Goal: Task Accomplishment & Management: Manage account settings

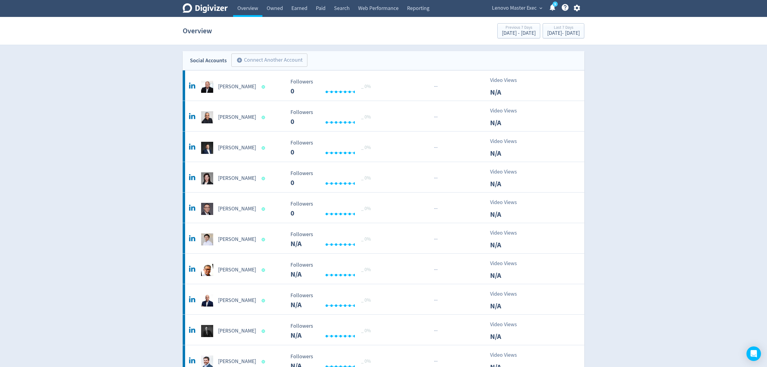
click at [500, 11] on span "Lenovo Master Exec" at bounding box center [514, 8] width 45 height 10
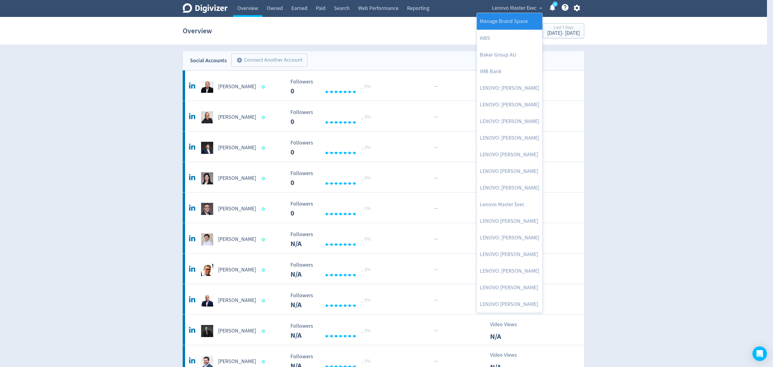
click at [512, 23] on link "Manage Brand Space" at bounding box center [510, 21] width 66 height 17
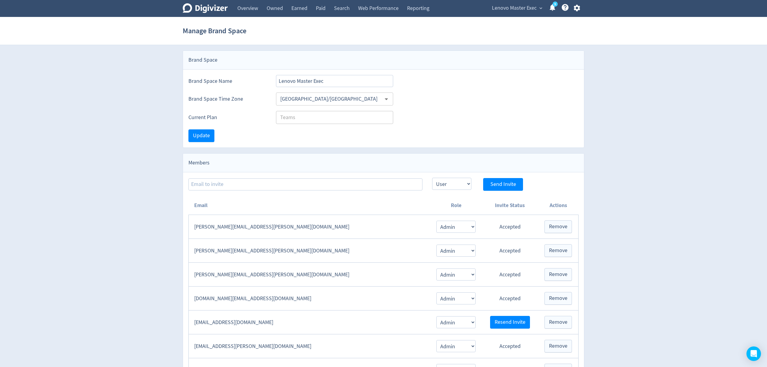
scroll to position [121, 0]
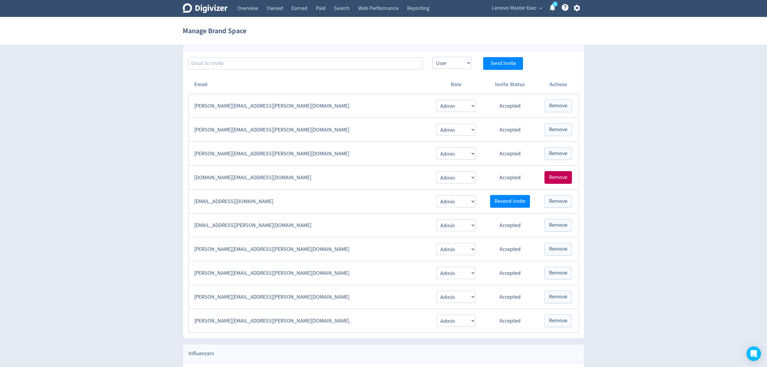
click at [563, 179] on span "Remove" at bounding box center [558, 177] width 18 height 5
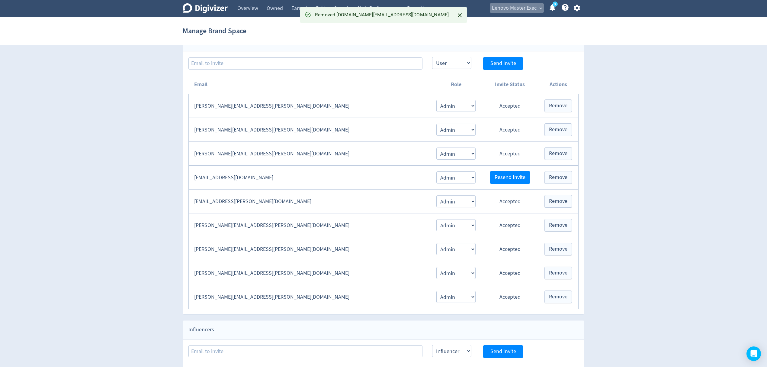
click at [521, 6] on span "Lenovo Master Exec" at bounding box center [514, 8] width 45 height 10
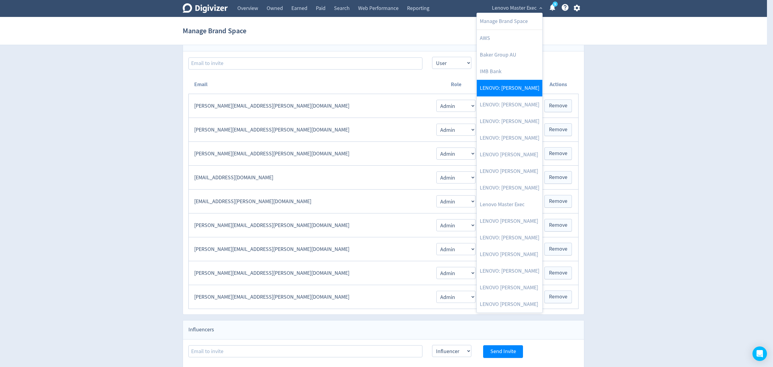
click at [527, 91] on link "LENOVO: [PERSON_NAME]" at bounding box center [510, 88] width 66 height 17
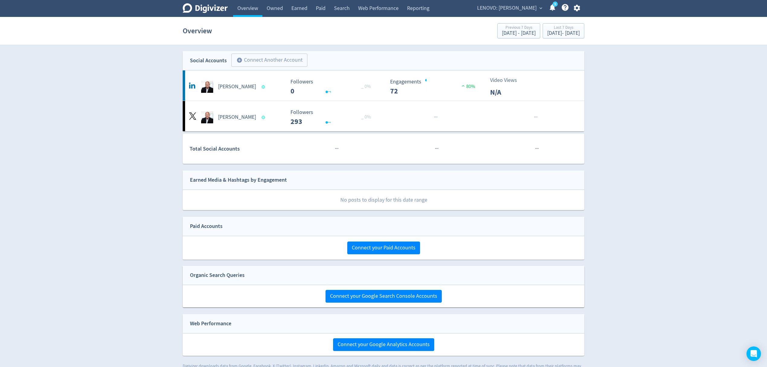
click at [511, 5] on span "LENOVO: [PERSON_NAME]" at bounding box center [506, 8] width 59 height 10
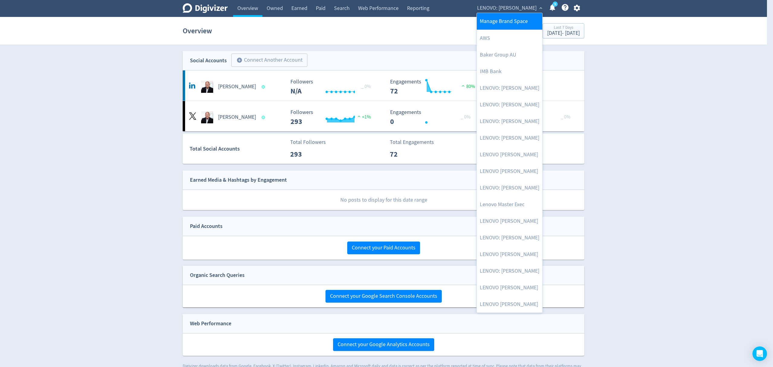
click at [506, 21] on link "Manage Brand Space" at bounding box center [510, 21] width 66 height 17
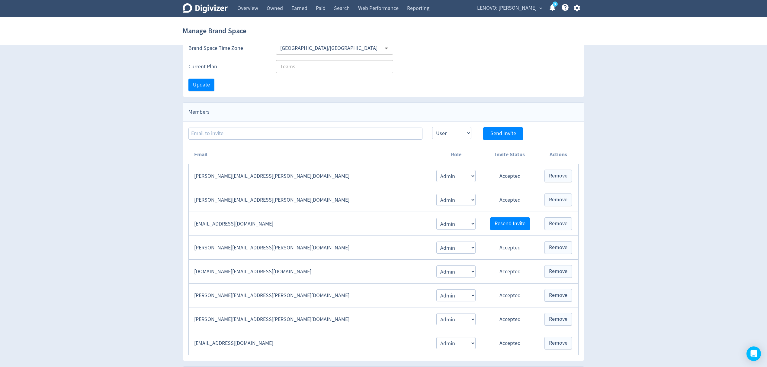
scroll to position [121, 0]
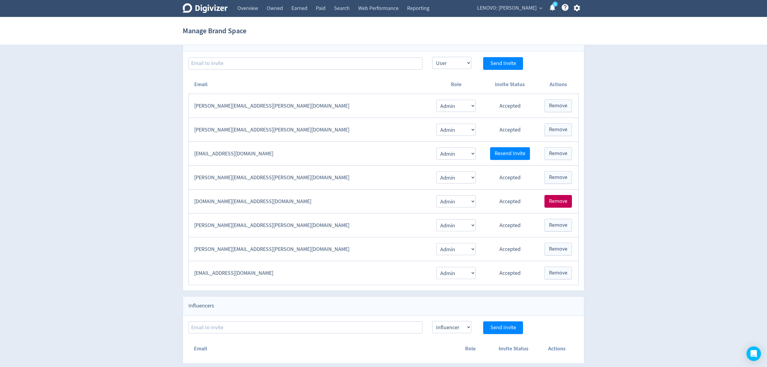
click at [563, 204] on span "Remove" at bounding box center [558, 200] width 18 height 5
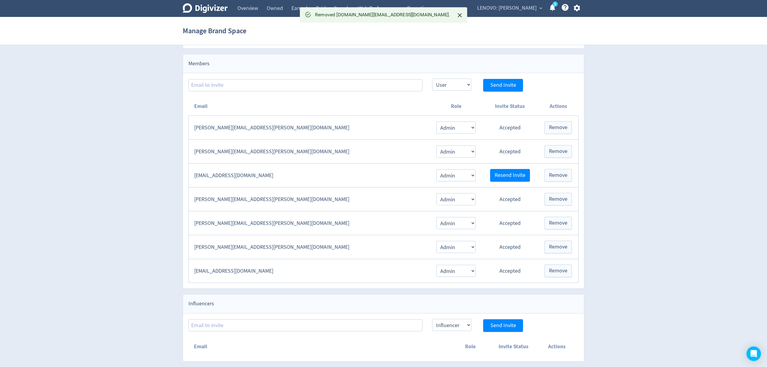
scroll to position [102, 0]
click at [519, 6] on span "LENOVO: [PERSON_NAME]" at bounding box center [506, 8] width 59 height 10
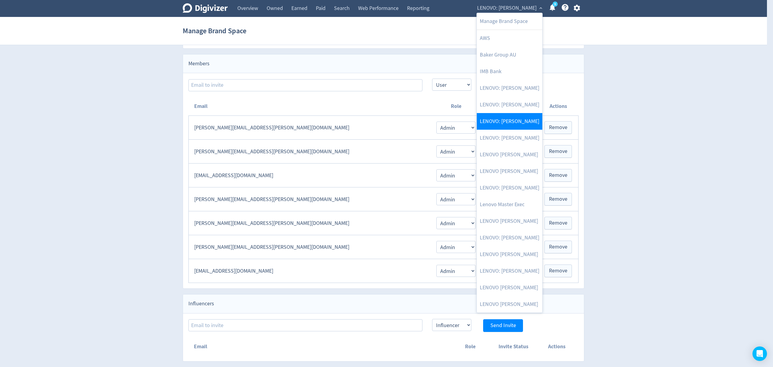
click at [522, 123] on link "LENOVO: [PERSON_NAME]" at bounding box center [510, 121] width 66 height 17
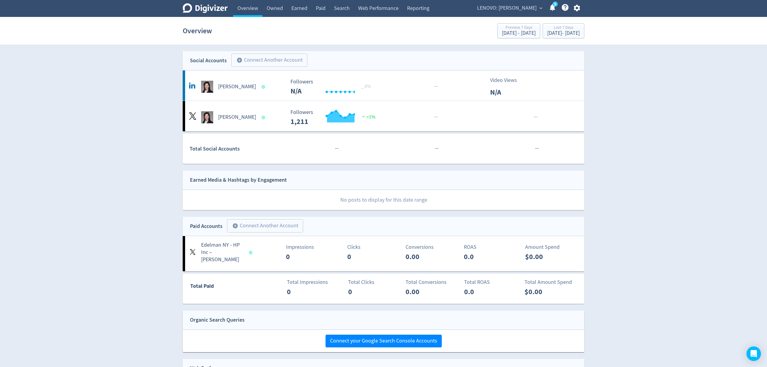
click at [516, 8] on span "LENOVO: [PERSON_NAME]" at bounding box center [506, 8] width 59 height 10
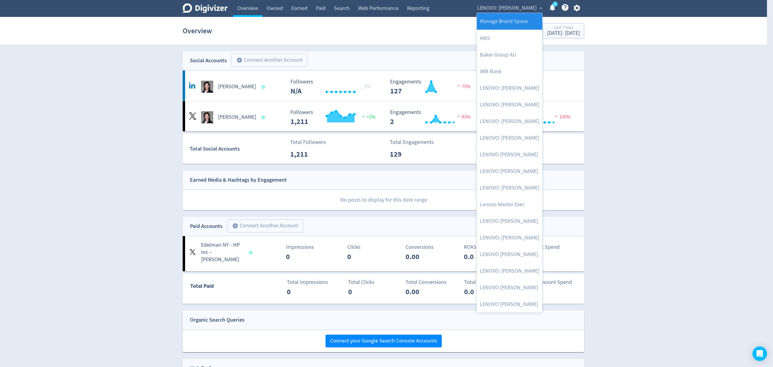
click at [496, 20] on link "Manage Brand Space" at bounding box center [510, 21] width 66 height 17
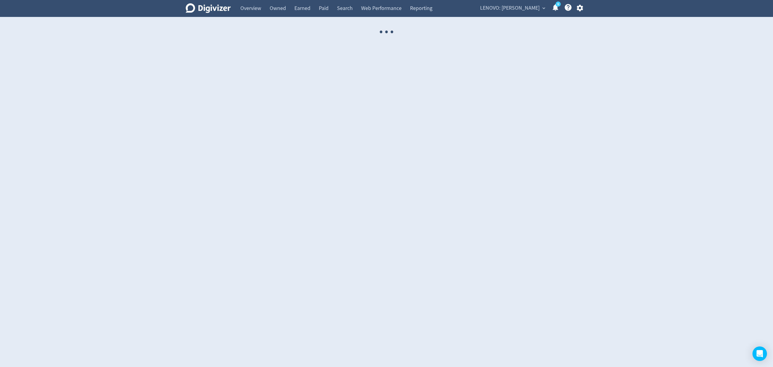
select select "USER"
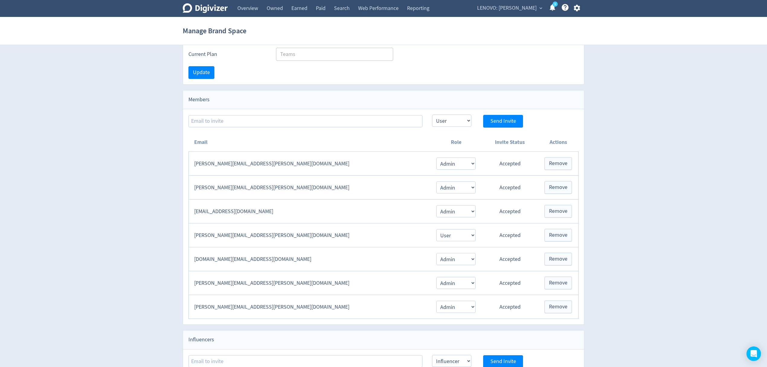
scroll to position [80, 0]
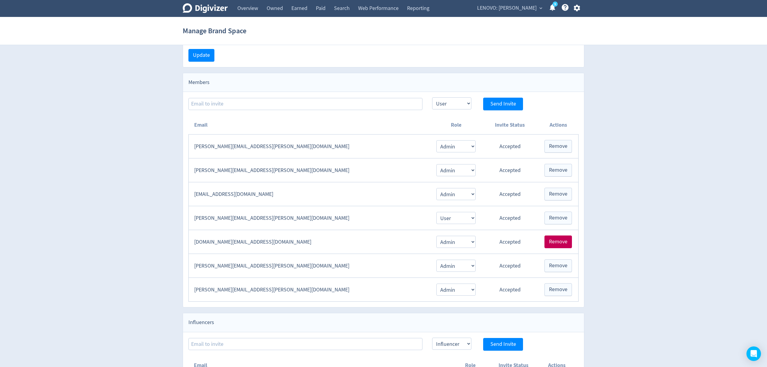
click at [559, 244] on span "Remove" at bounding box center [558, 241] width 18 height 5
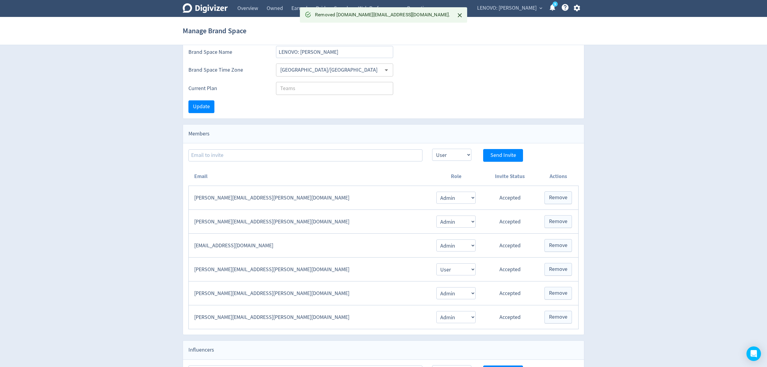
scroll to position [0, 0]
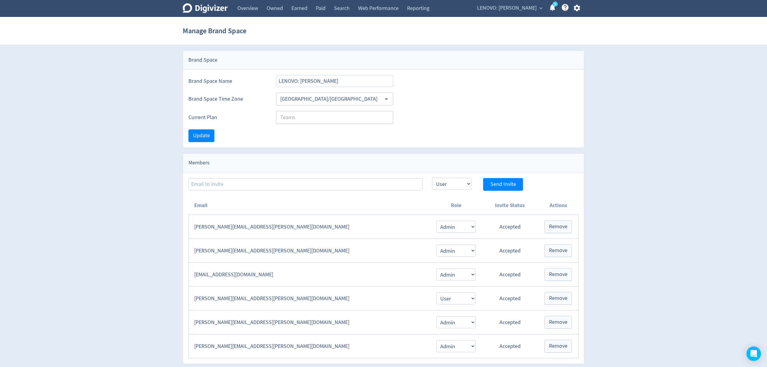
click at [532, 10] on span "LENOVO: [PERSON_NAME]" at bounding box center [506, 8] width 59 height 10
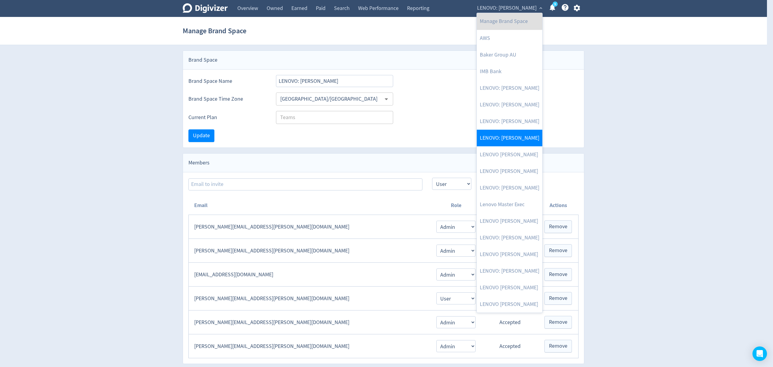
click at [515, 136] on link "LENOVO: [PERSON_NAME]" at bounding box center [510, 138] width 66 height 17
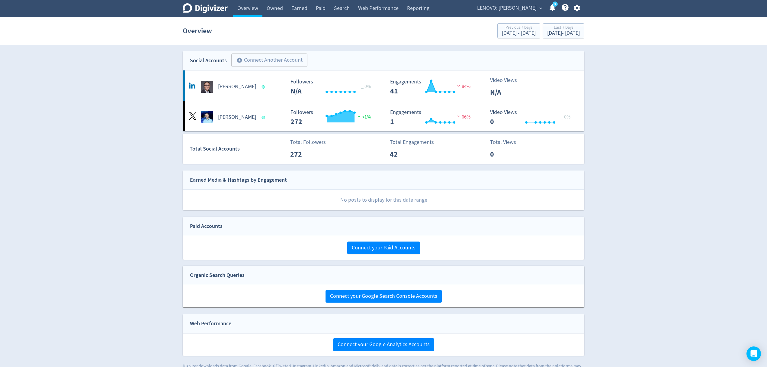
click at [523, 7] on span "LENOVO: [PERSON_NAME]" at bounding box center [506, 8] width 59 height 10
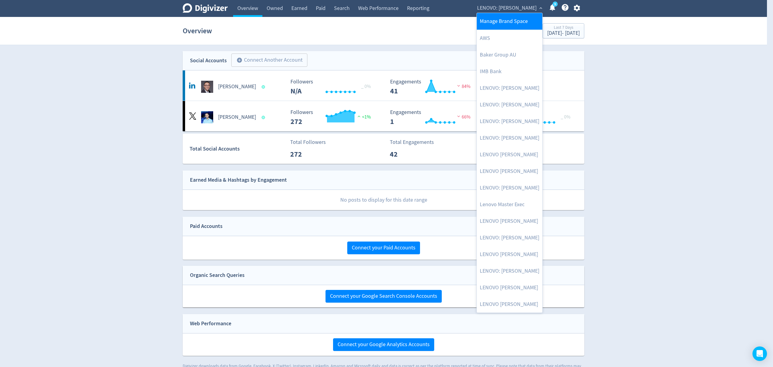
click at [520, 18] on link "Manage Brand Space" at bounding box center [510, 21] width 66 height 17
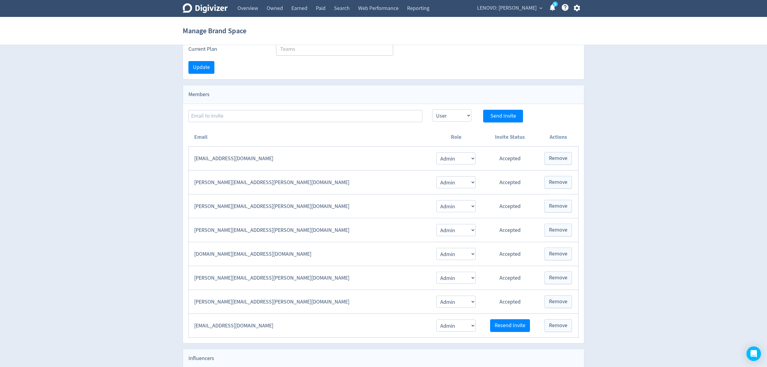
scroll to position [80, 0]
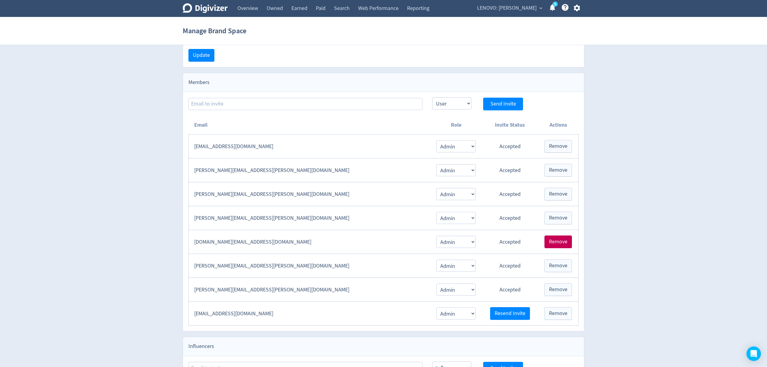
click at [565, 242] on span "Remove" at bounding box center [558, 241] width 18 height 5
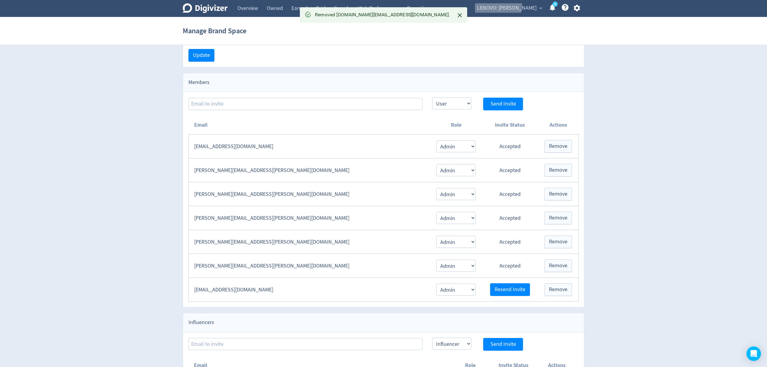
click at [515, 4] on span "LENOVO: [PERSON_NAME]" at bounding box center [506, 8] width 59 height 10
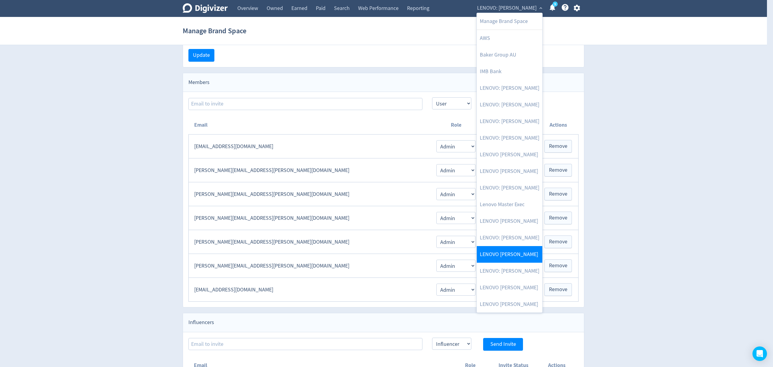
click at [525, 258] on link "LENOVO [PERSON_NAME]" at bounding box center [510, 254] width 66 height 17
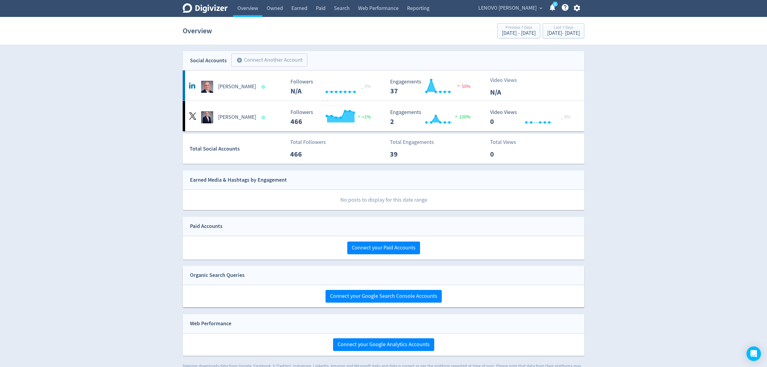
click at [517, 5] on span "LENOVO [PERSON_NAME]" at bounding box center [507, 8] width 58 height 10
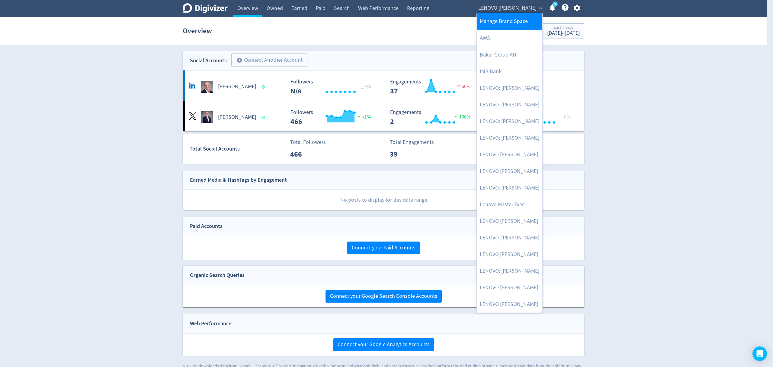
click at [510, 22] on link "Manage Brand Space" at bounding box center [510, 21] width 66 height 17
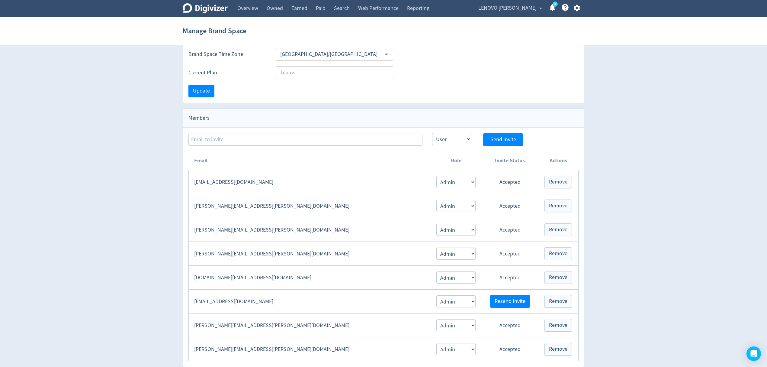
scroll to position [121, 0]
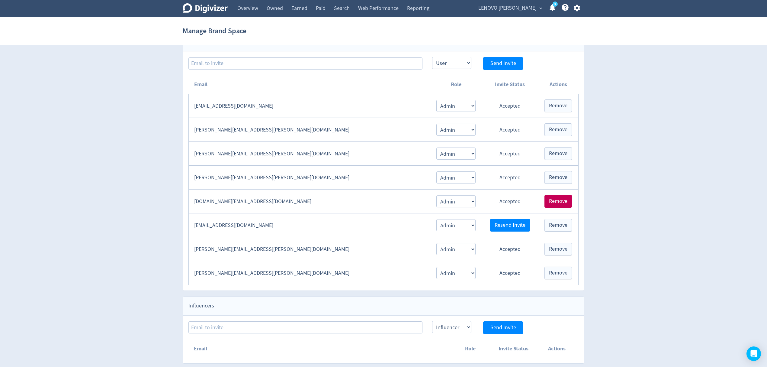
click at [568, 203] on button "Remove" at bounding box center [557, 201] width 27 height 13
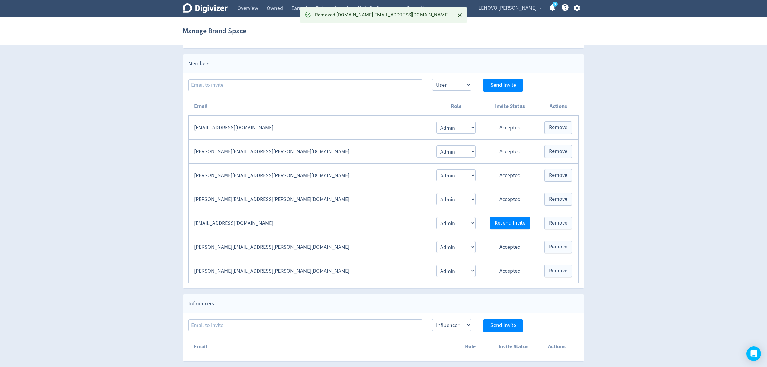
click at [530, 7] on span "LENOVO [PERSON_NAME]" at bounding box center [507, 8] width 58 height 10
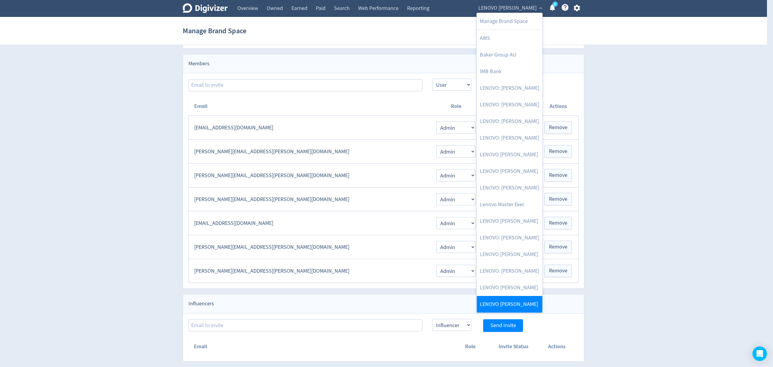
click at [522, 300] on link "LENOVO [PERSON_NAME]" at bounding box center [510, 304] width 66 height 17
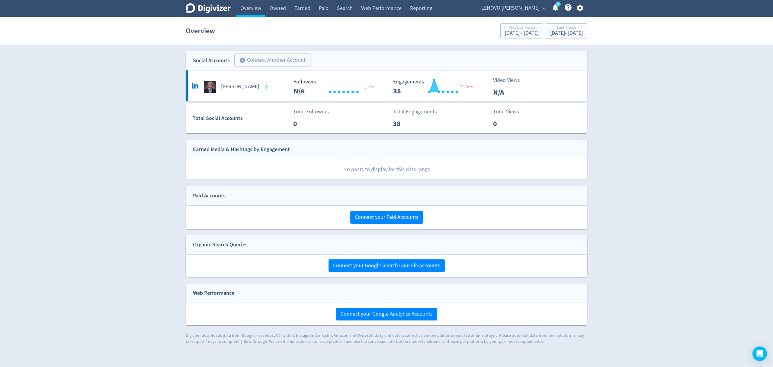
click at [520, 4] on span "LENOVO [PERSON_NAME]" at bounding box center [510, 8] width 58 height 10
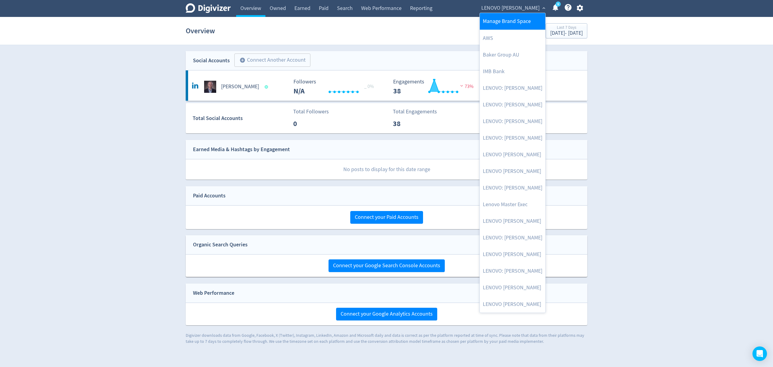
click at [495, 20] on link "Manage Brand Space" at bounding box center [513, 21] width 66 height 17
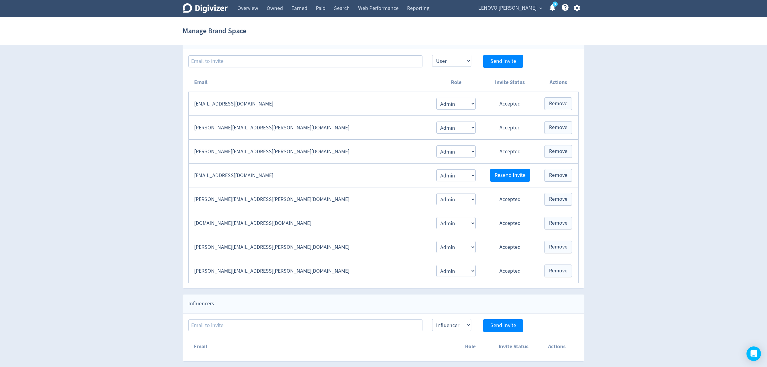
scroll to position [126, 0]
click at [555, 223] on span "Remove" at bounding box center [558, 222] width 18 height 5
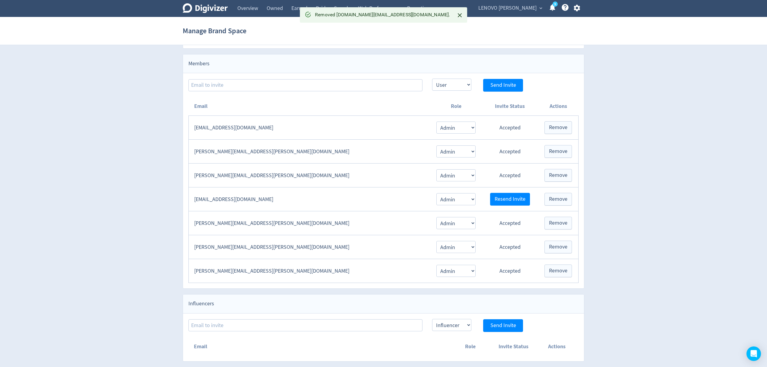
scroll to position [102, 0]
click at [577, 5] on icon "button" at bounding box center [576, 8] width 6 height 7
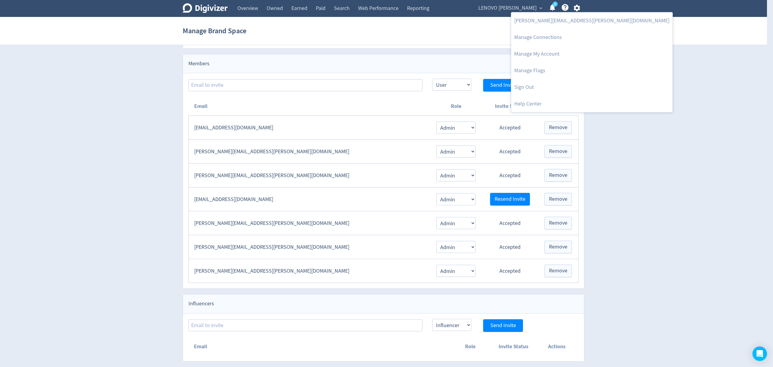
click at [479, 16] on div at bounding box center [386, 183] width 773 height 367
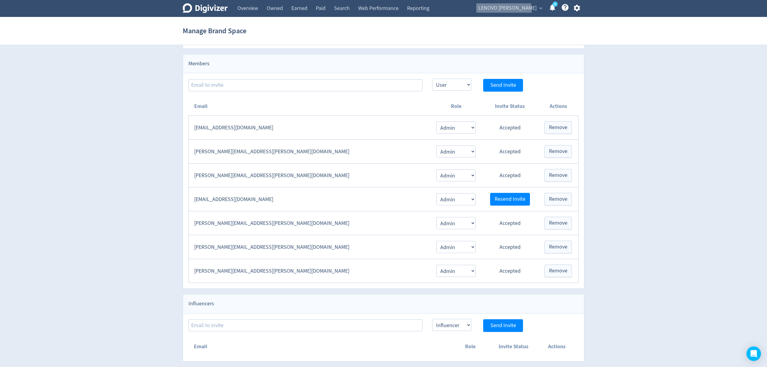
click at [504, 11] on span "LENOVO [PERSON_NAME]" at bounding box center [507, 8] width 58 height 10
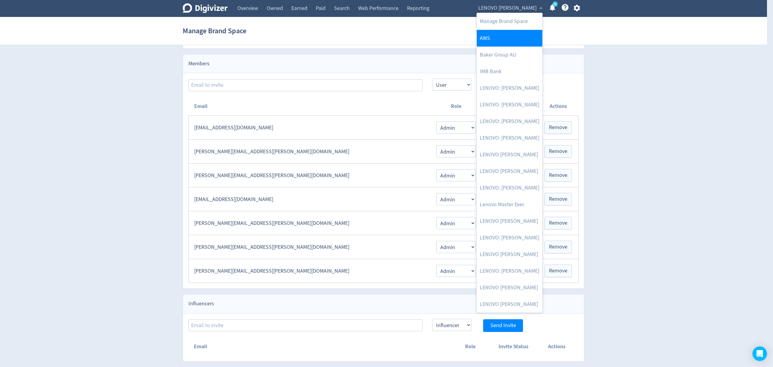
click at [500, 39] on link "AWS" at bounding box center [510, 38] width 66 height 17
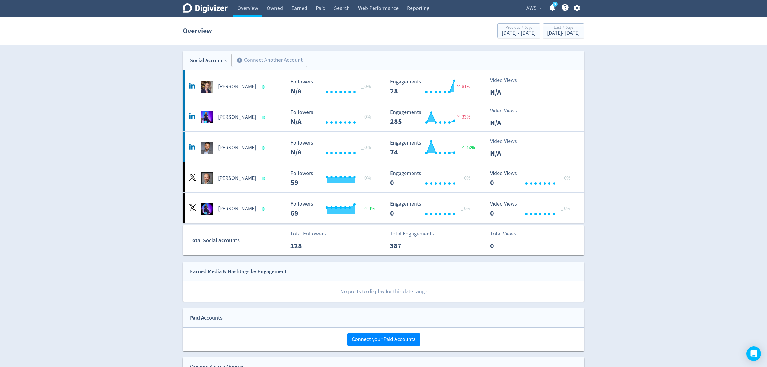
click at [533, 9] on span "AWS" at bounding box center [531, 8] width 10 height 10
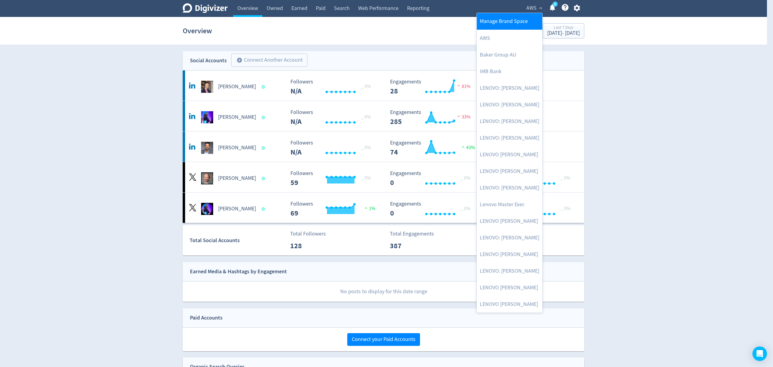
click at [531, 20] on link "Manage Brand Space" at bounding box center [510, 21] width 66 height 17
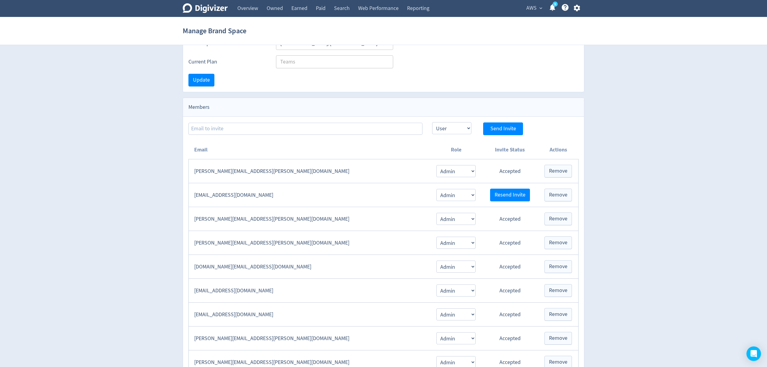
scroll to position [121, 0]
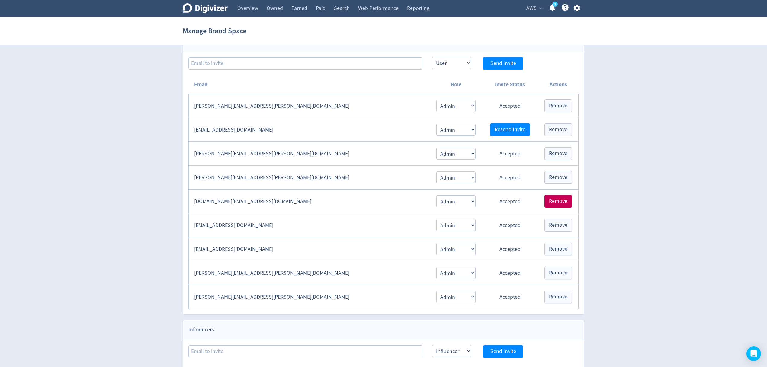
click at [566, 204] on span "Remove" at bounding box center [558, 200] width 18 height 5
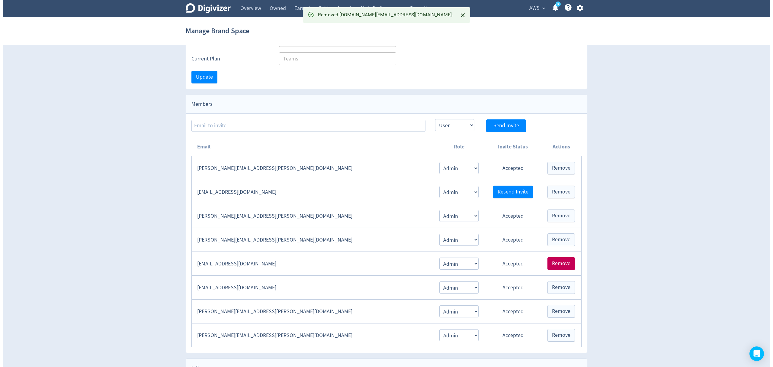
scroll to position [0, 0]
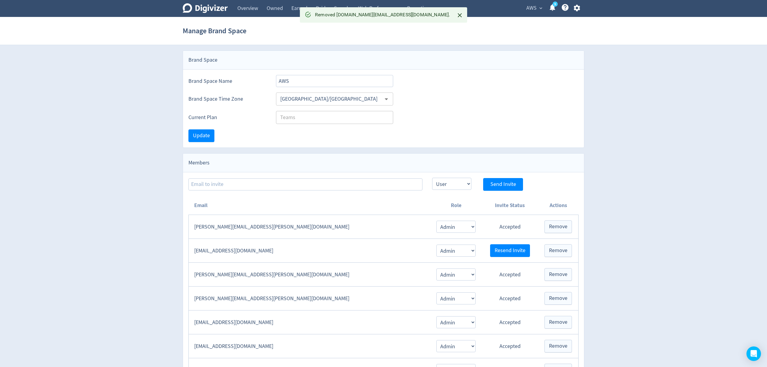
click at [578, 9] on icon "button" at bounding box center [576, 8] width 6 height 7
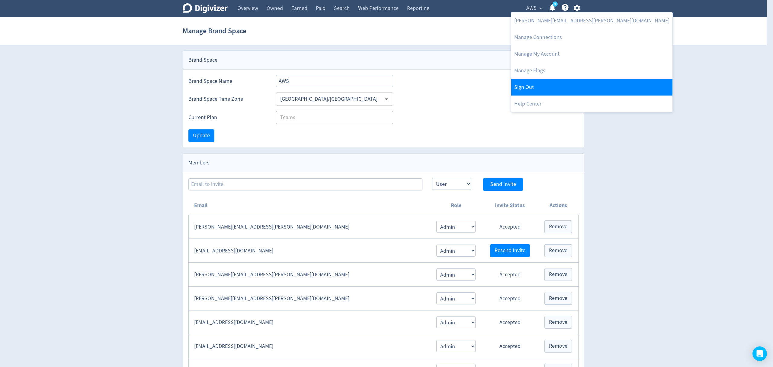
click at [544, 83] on link "Sign Out" at bounding box center [591, 87] width 161 height 17
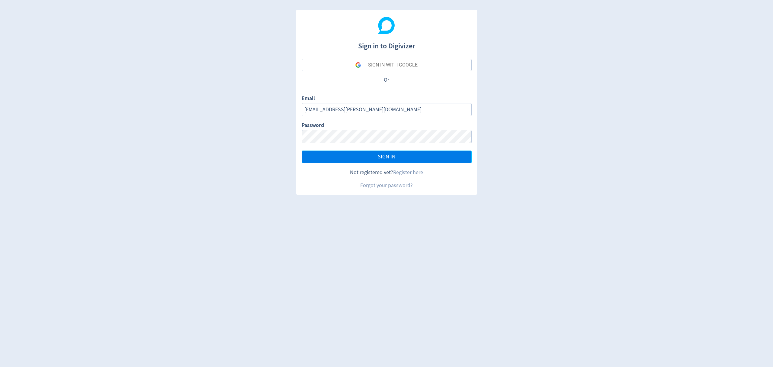
click at [387, 156] on span "SIGN IN" at bounding box center [387, 156] width 18 height 5
